Goal: Use online tool/utility

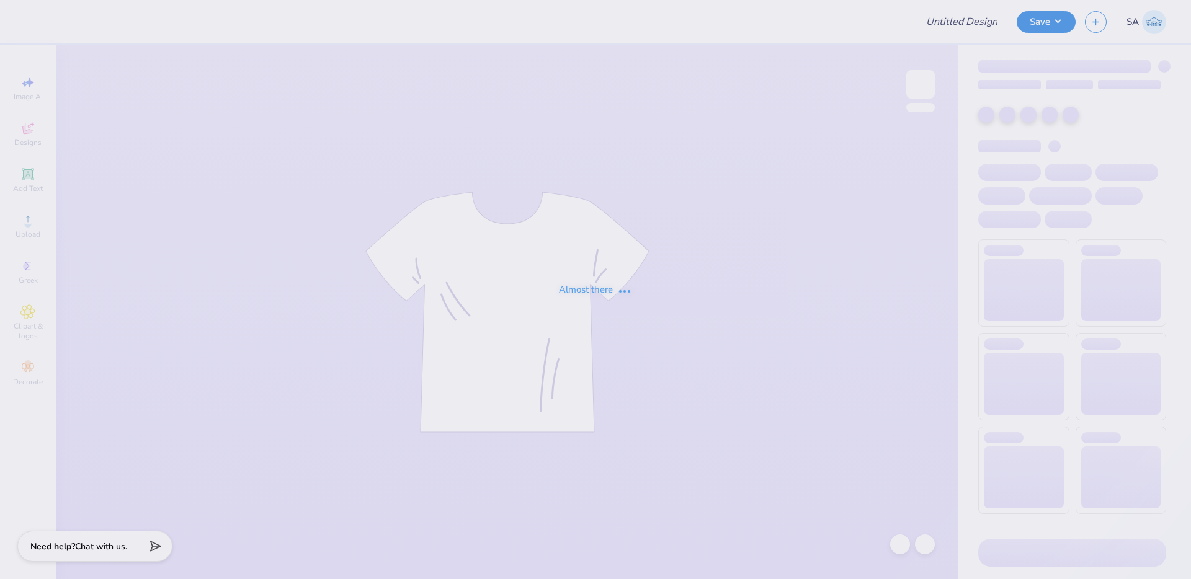
type input "Training - Ticket Activities 11"
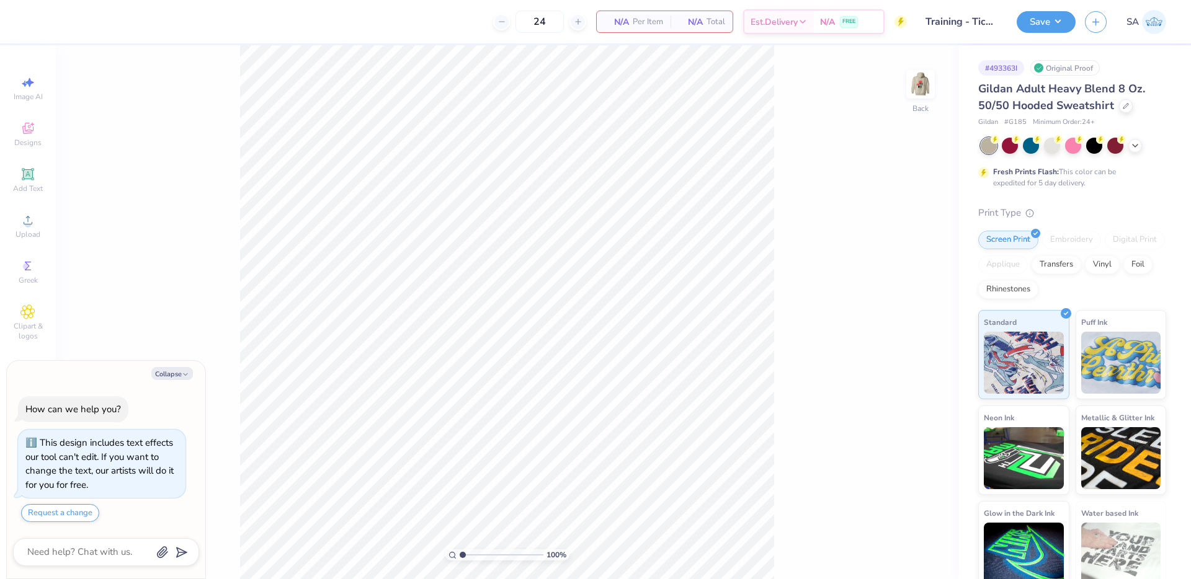
scroll to position [11, 0]
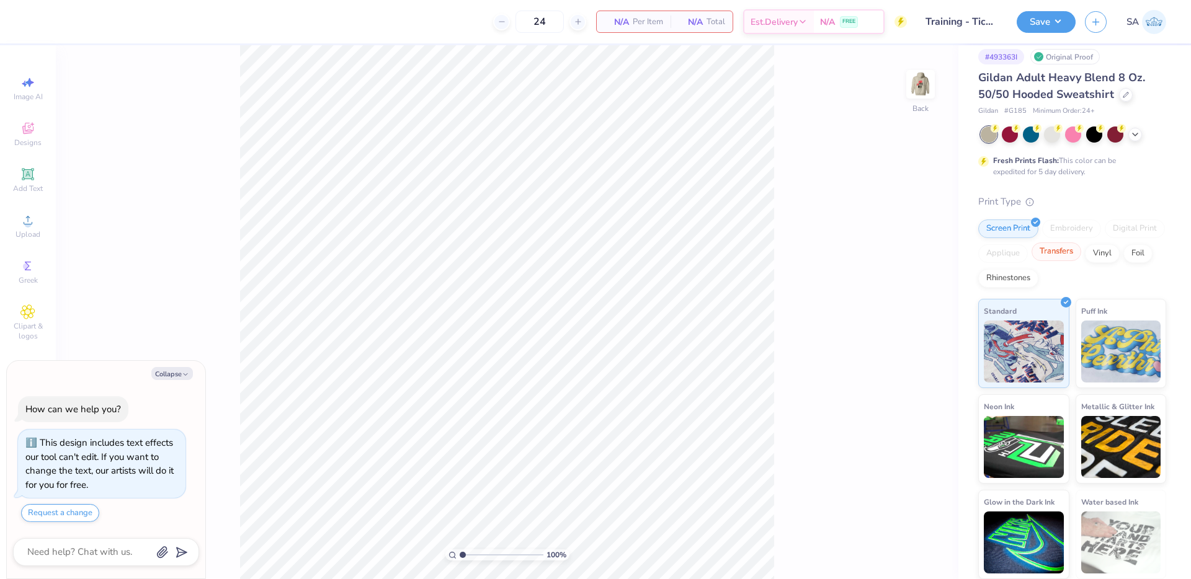
click at [1081, 260] on div "Transfers" at bounding box center [1057, 252] width 50 height 19
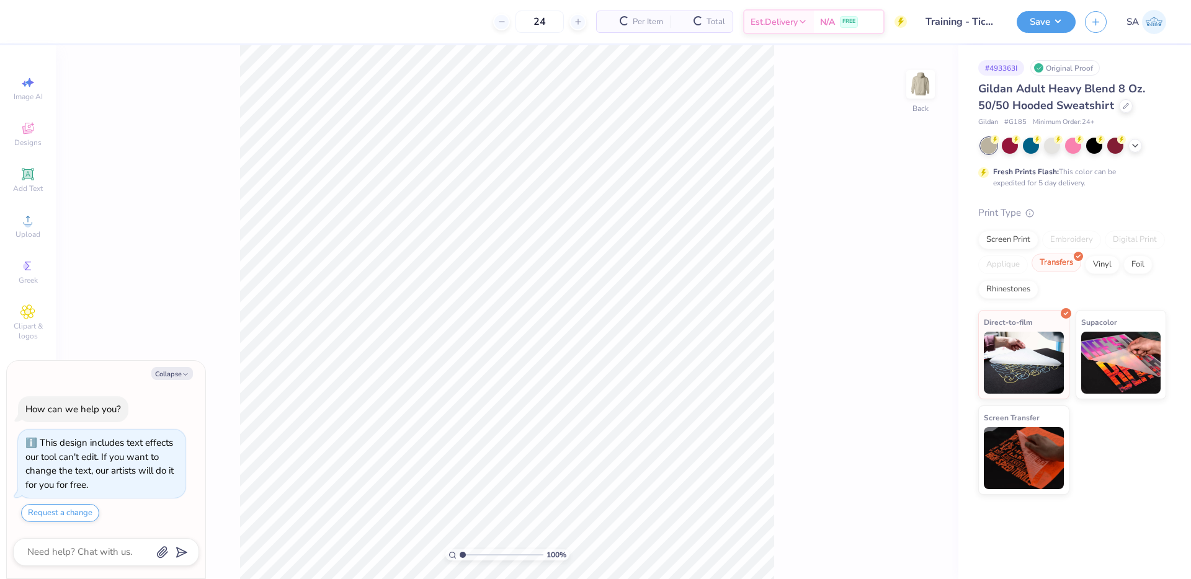
scroll to position [0, 0]
click at [1022, 285] on div "Rhinestones" at bounding box center [1008, 288] width 60 height 19
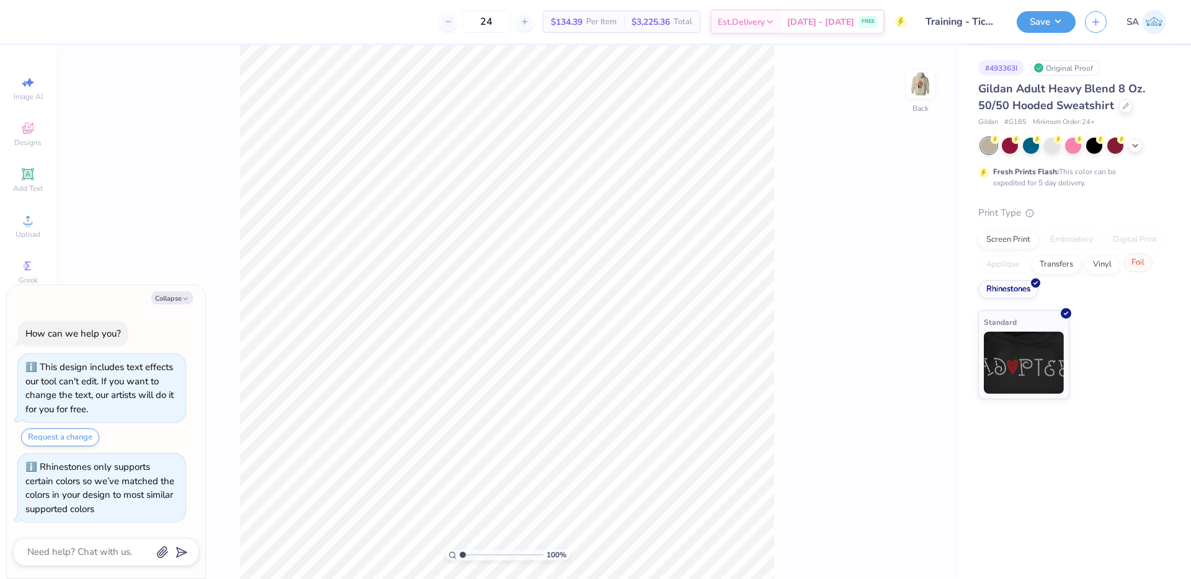
click at [1124, 268] on div "Foil" at bounding box center [1138, 263] width 29 height 19
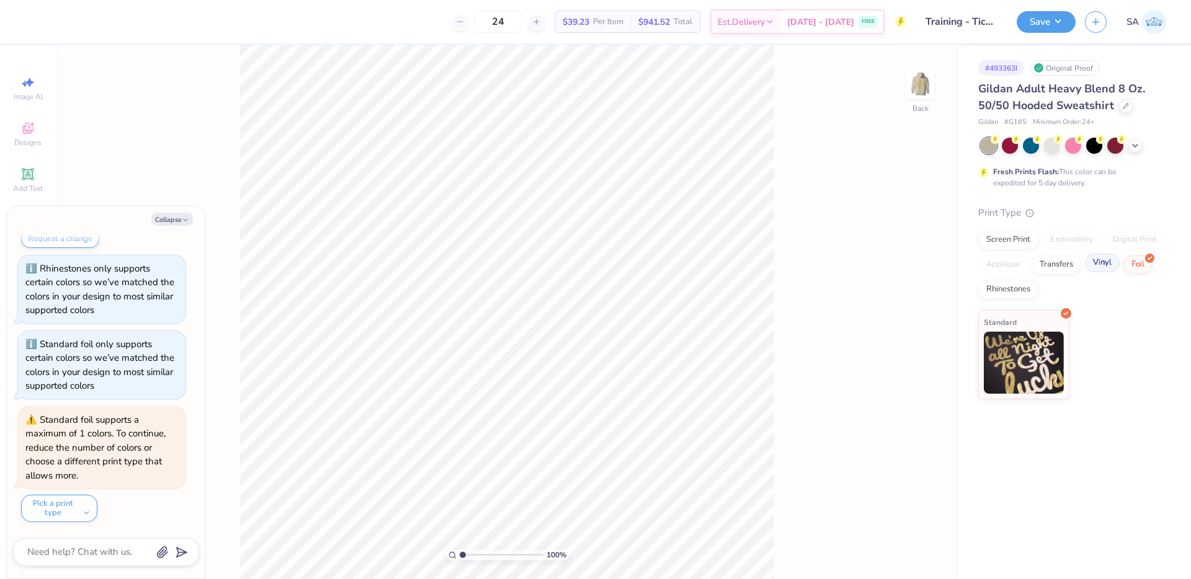
click at [1101, 266] on div "Vinyl" at bounding box center [1102, 263] width 35 height 19
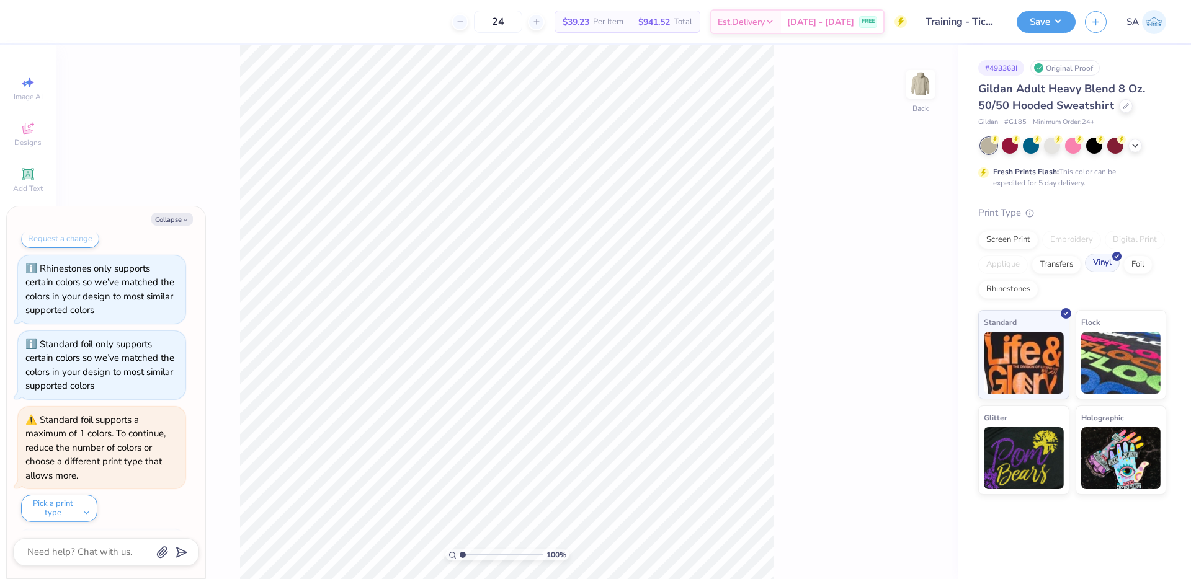
scroll to position [196, 0]
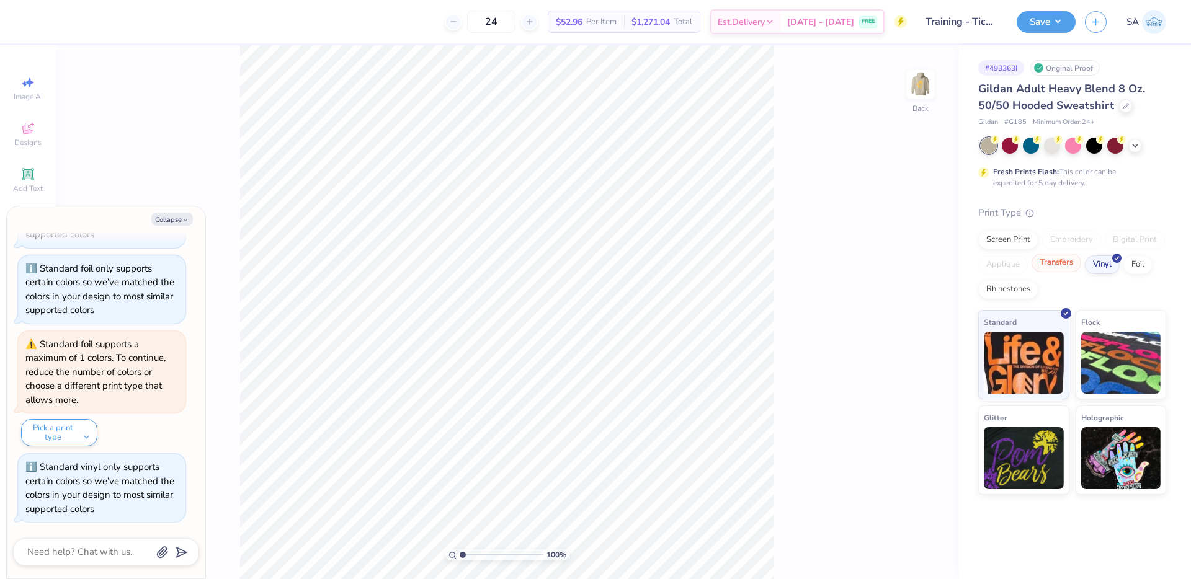
click at [1070, 264] on div "Transfers" at bounding box center [1057, 263] width 50 height 19
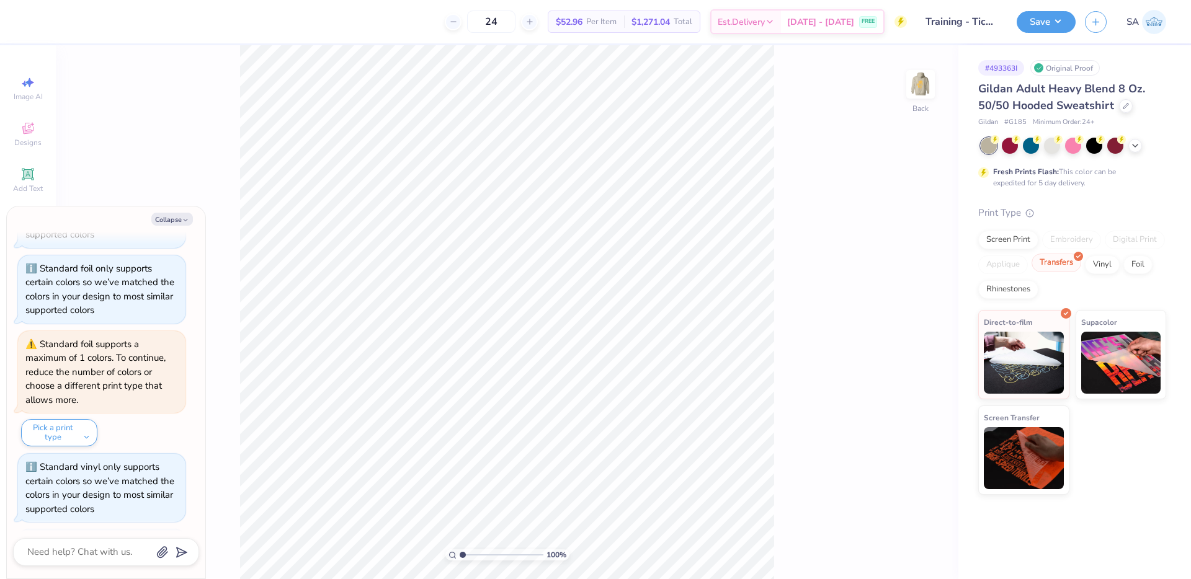
scroll to position [272, 0]
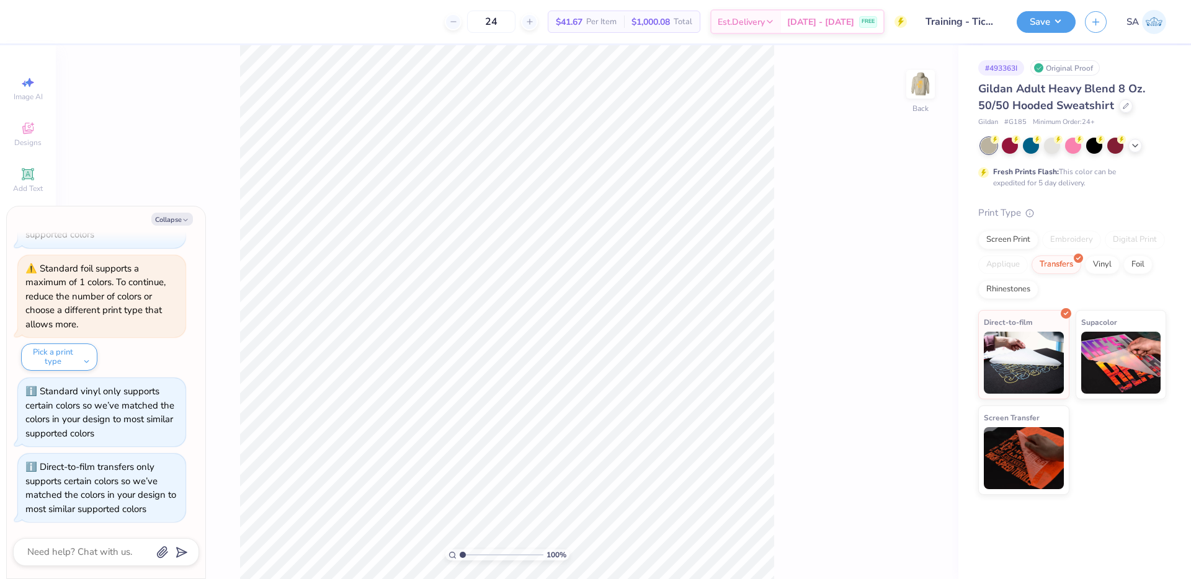
click at [1024, 245] on div "Screen Print" at bounding box center [1008, 240] width 60 height 19
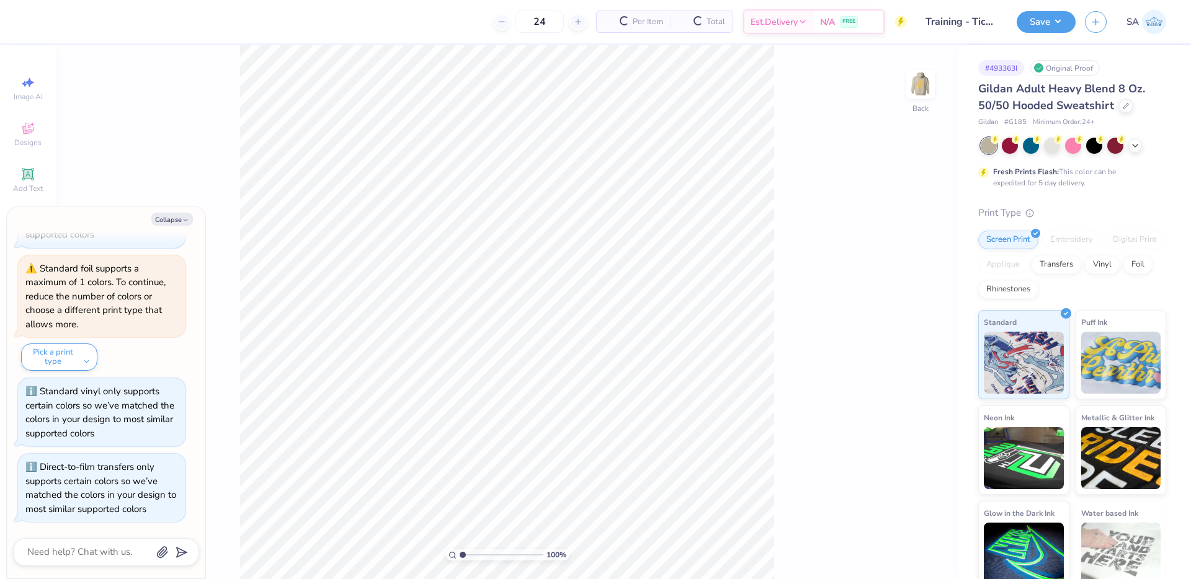
click at [1063, 245] on div "Embroidery" at bounding box center [1071, 240] width 59 height 19
type textarea "x"
